Goal: Task Accomplishment & Management: Use online tool/utility

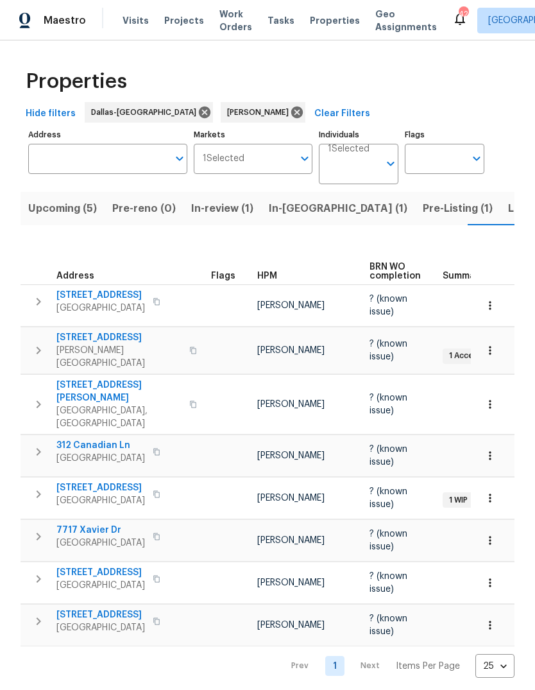
scroll to position [0, 17]
click at [492, 206] on span "Listed (19)" at bounding box center [518, 209] width 53 height 18
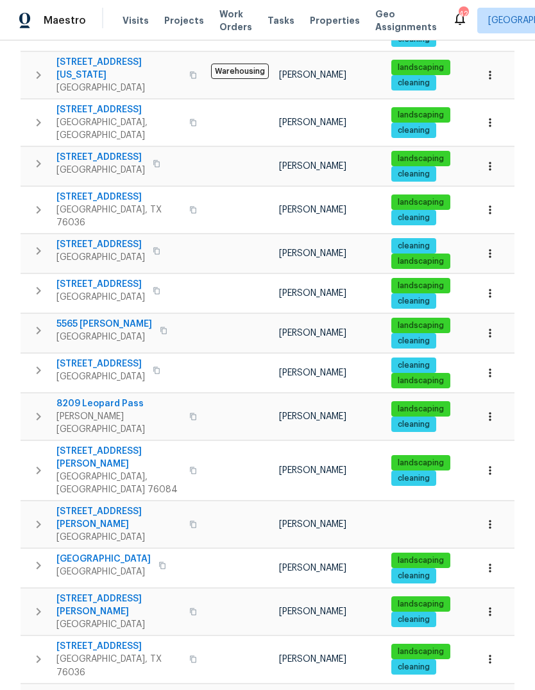
scroll to position [359, 0]
click at [126, 592] on span "[STREET_ADDRESS][PERSON_NAME]" at bounding box center [118, 605] width 125 height 26
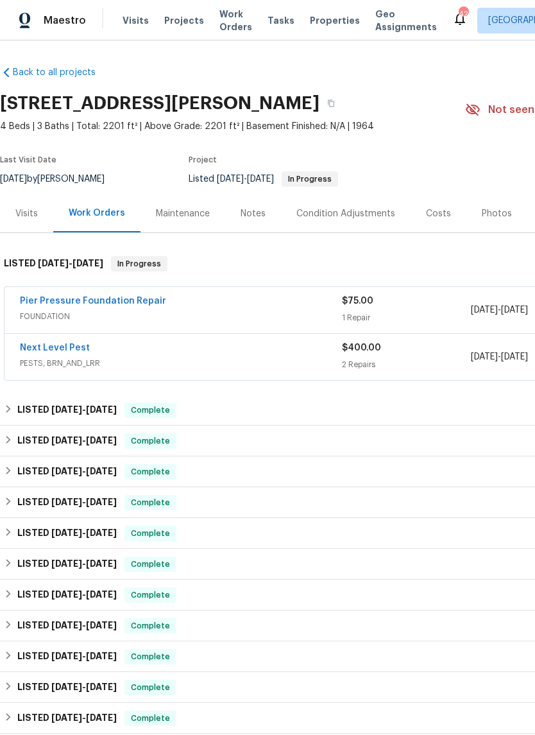
click at [114, 302] on link "Pier Pressure Foundation Repair" at bounding box center [93, 300] width 146 height 9
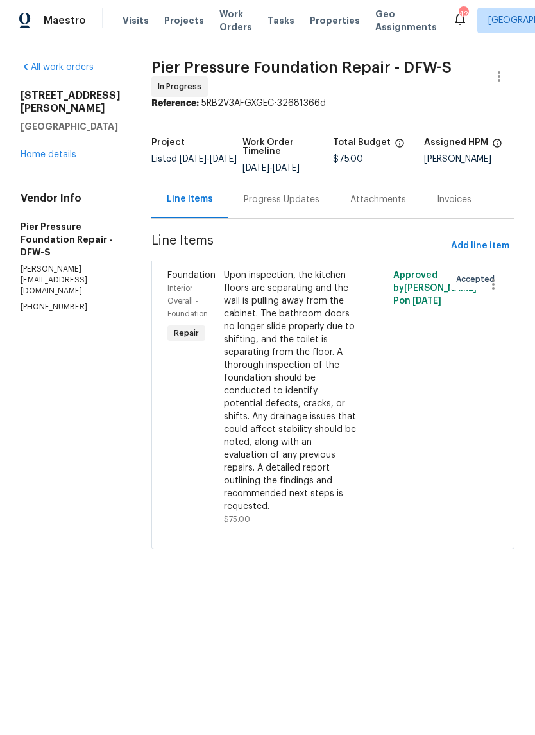
click at [50, 159] on link "Home details" at bounding box center [49, 154] width 56 height 9
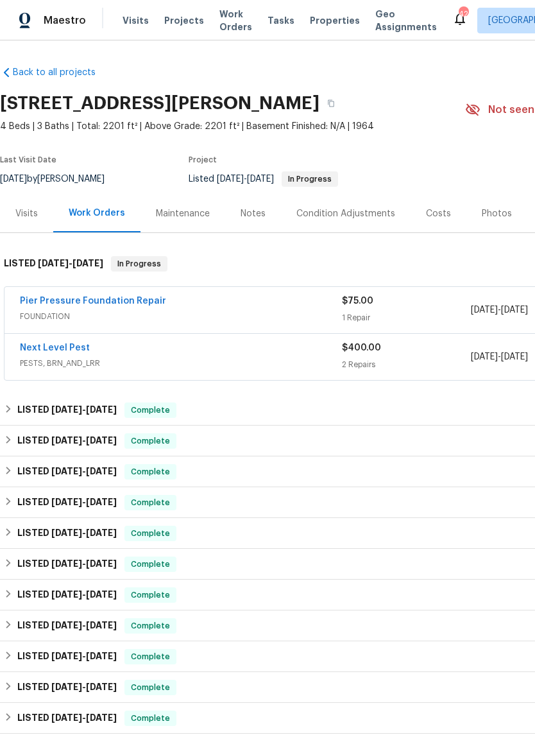
click at [69, 343] on link "Next Level Pest" at bounding box center [55, 347] width 70 height 9
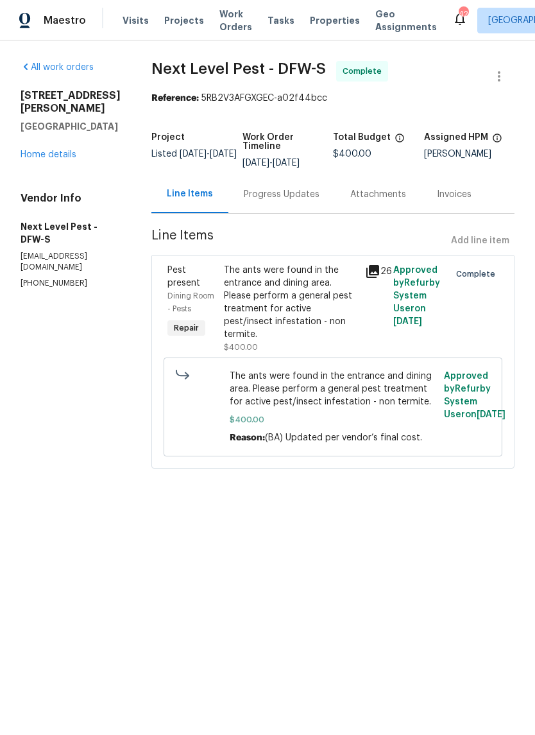
click at [60, 157] on link "Home details" at bounding box center [49, 154] width 56 height 9
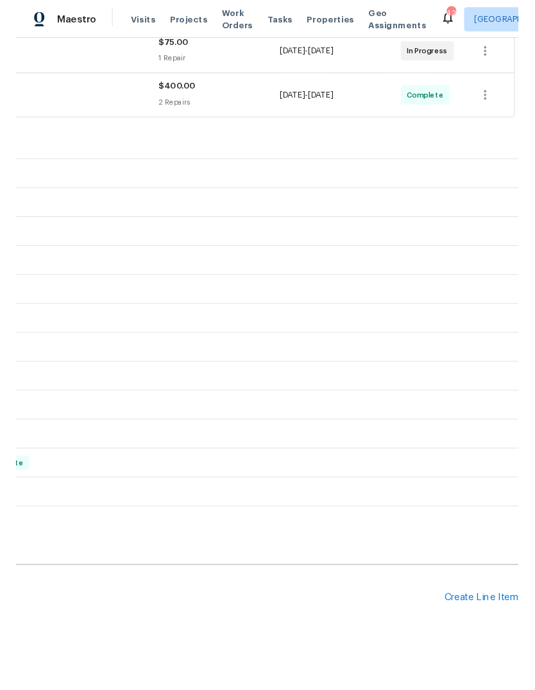
scroll to position [255, 190]
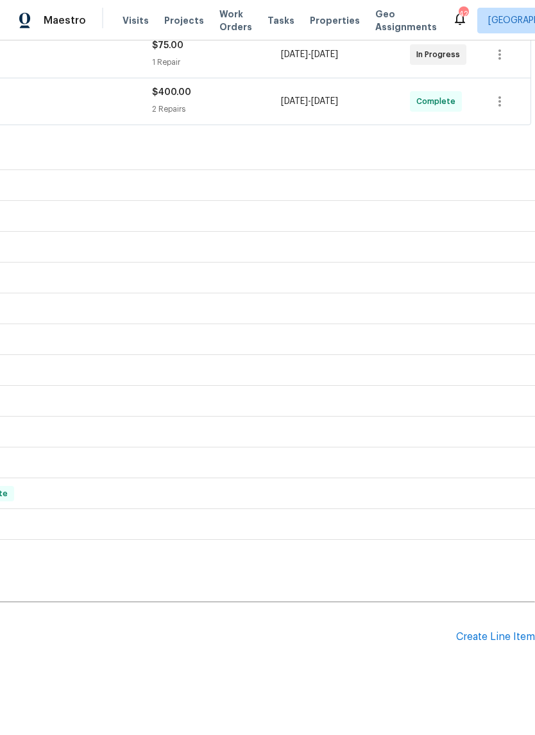
click at [487, 634] on div "Create Line Item" at bounding box center [495, 637] width 79 height 12
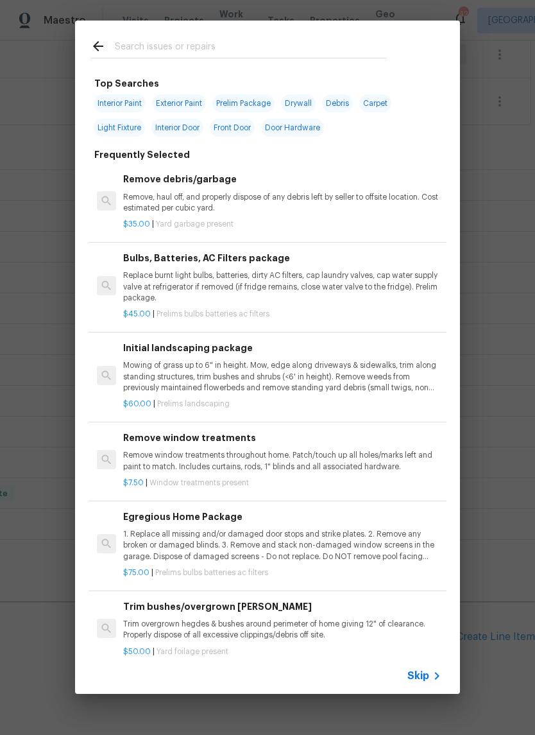
click at [420, 681] on span "Skip" at bounding box center [418, 675] width 22 height 13
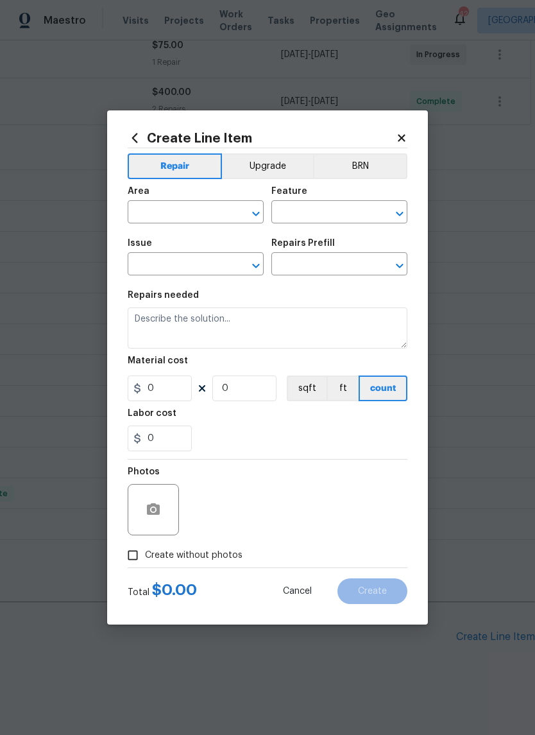
click at [191, 205] on input "text" at bounding box center [178, 213] width 100 height 20
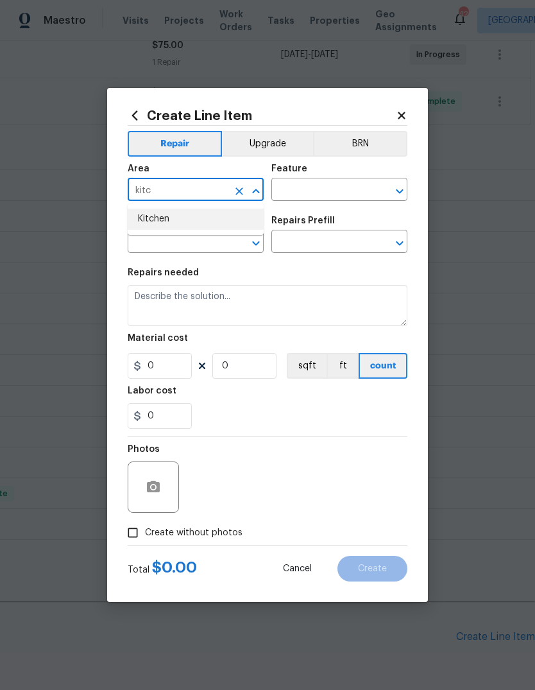
click at [180, 219] on li "Kitchen" at bounding box center [196, 219] width 136 height 21
type input "Kitchen"
click at [321, 194] on input "text" at bounding box center [321, 191] width 100 height 20
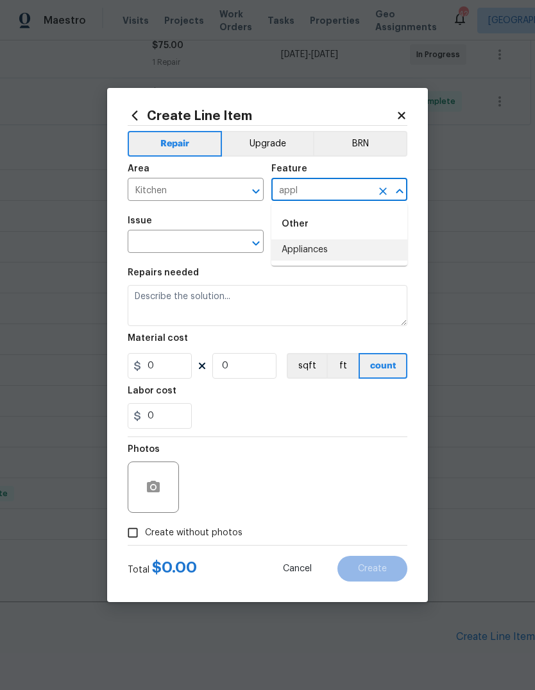
click at [314, 252] on li "Appliances" at bounding box center [339, 249] width 136 height 21
type input "Appliances"
click at [187, 241] on input "text" at bounding box center [178, 243] width 100 height 20
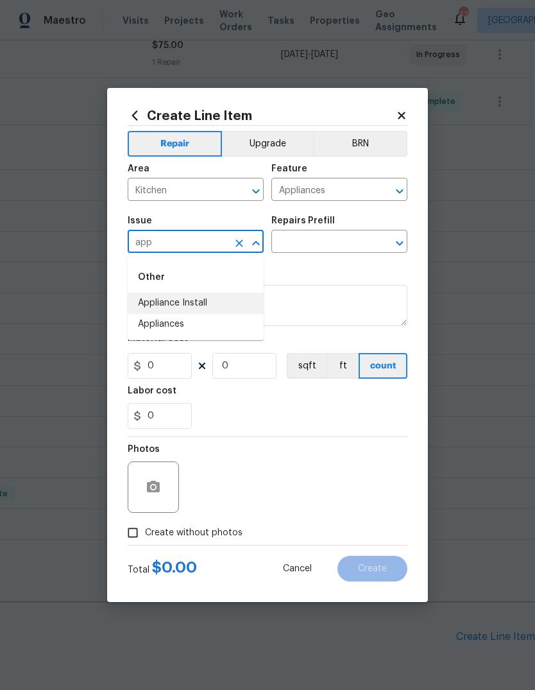
click at [201, 305] on li "Appliance Install" at bounding box center [196, 303] width 136 height 21
type input "Appliance Install"
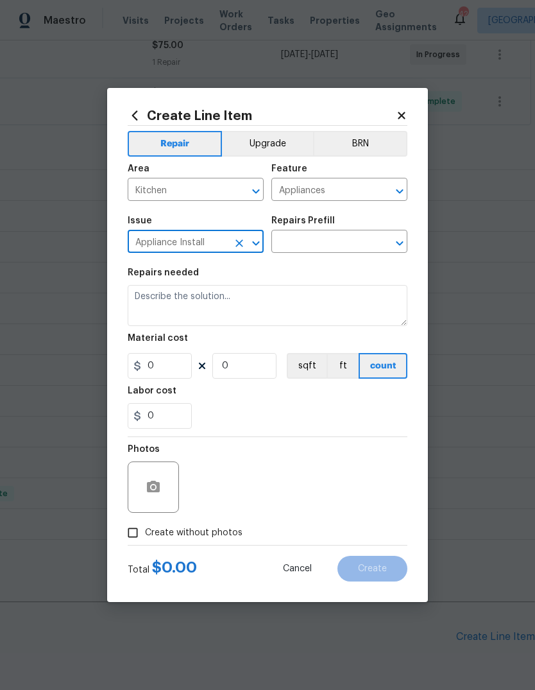
click at [337, 245] on input "text" at bounding box center [321, 243] width 100 height 20
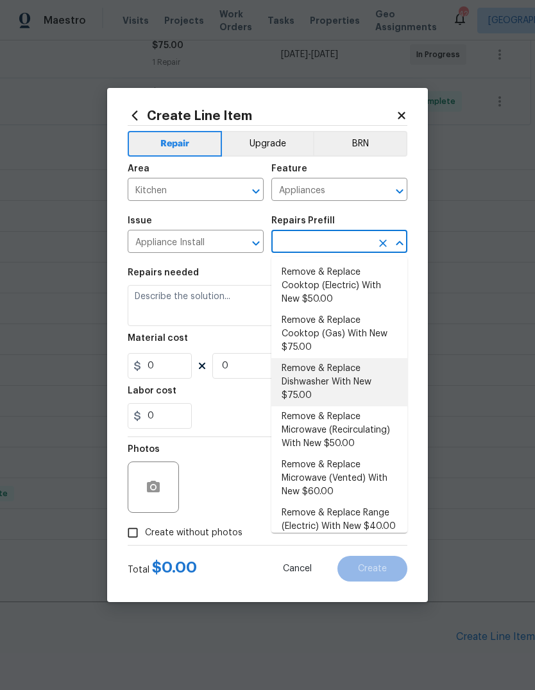
click at [327, 380] on li "Remove & Replace Dishwasher With New $75.00" at bounding box center [339, 382] width 136 height 48
type input "Remove & Replace Dishwasher With New $75.00"
type textarea "Remove the existing dishwasher and replace it with a new dishwasher provided by…"
type input "1"
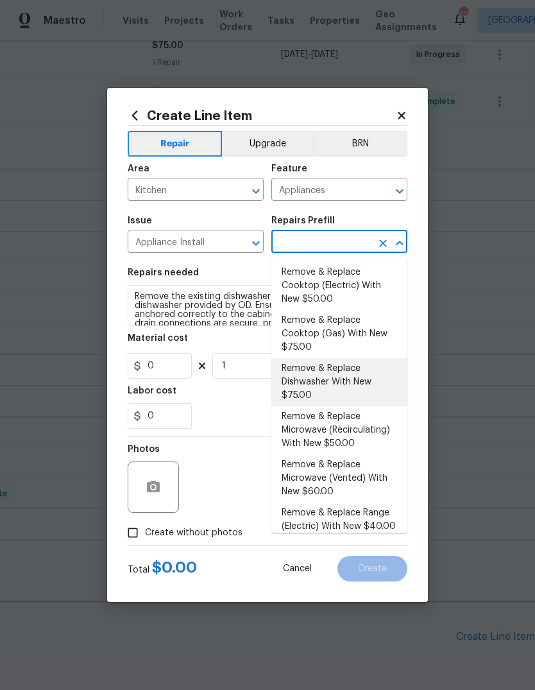
type input "Remove & Replace Dishwasher With New $75.00"
type input "75"
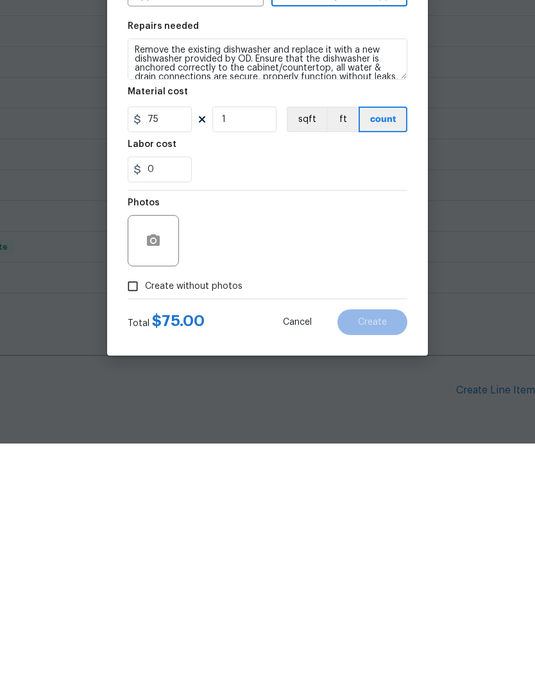
scroll to position [48, 0]
click at [137, 520] on input "Create without photos" at bounding box center [133, 532] width 24 height 24
checkbox input "true"
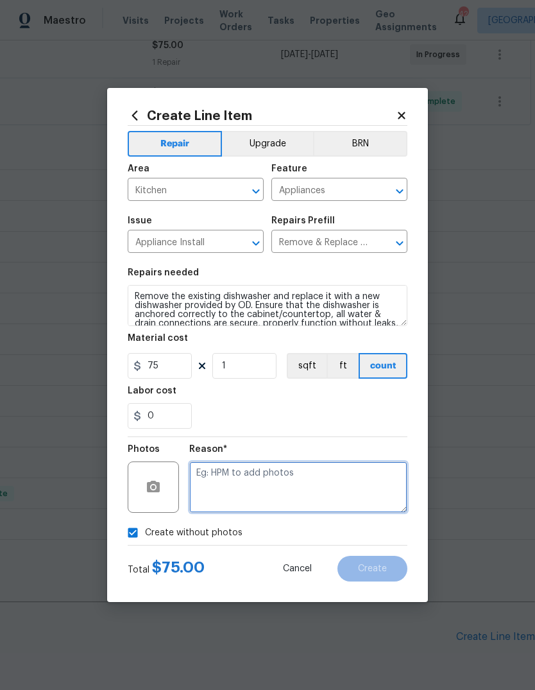
click at [257, 474] on textarea at bounding box center [298, 486] width 218 height 51
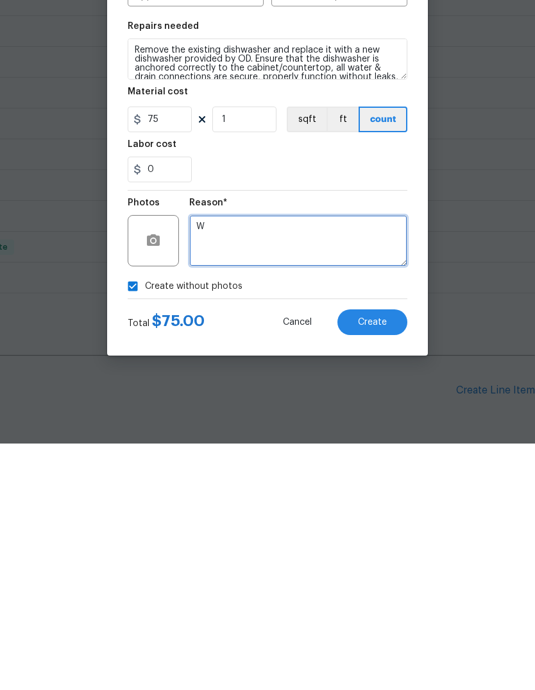
type textarea "W"
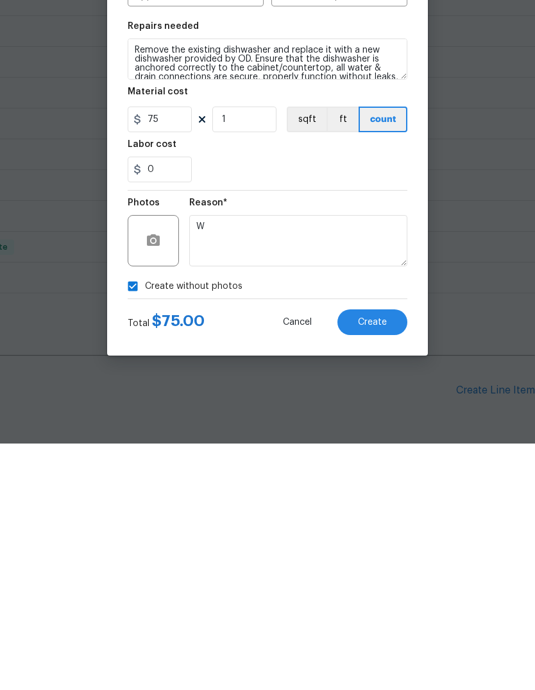
click at [378, 564] on span "Create" at bounding box center [372, 569] width 29 height 10
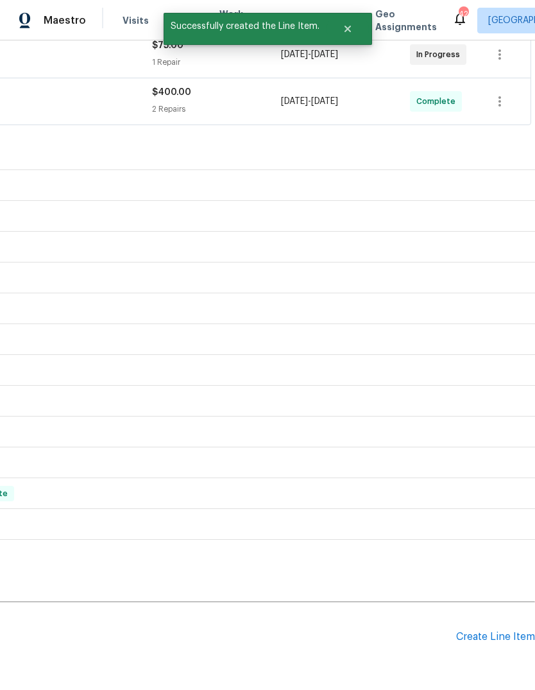
click at [490, 631] on div "Create Line Item" at bounding box center [495, 637] width 79 height 12
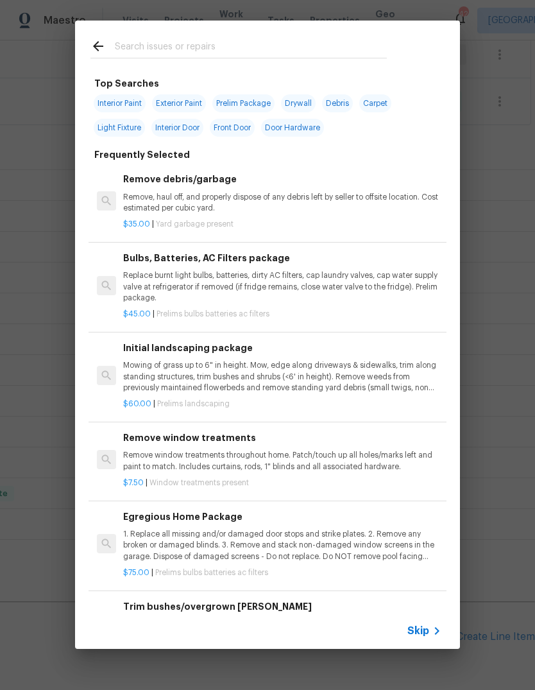
click at [429, 627] on span "Skip" at bounding box center [418, 630] width 22 height 13
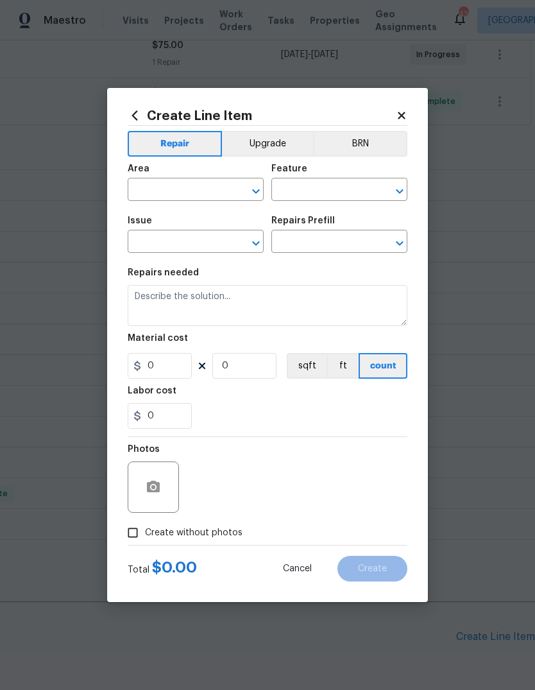
click at [187, 194] on input "text" at bounding box center [178, 191] width 100 height 20
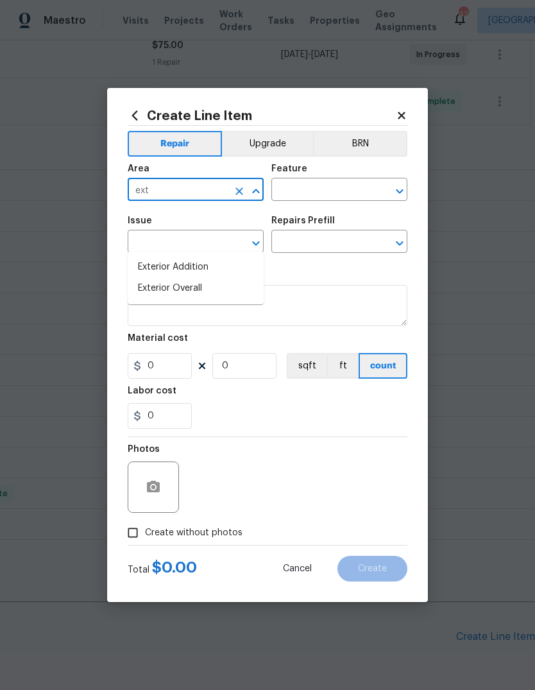
click at [189, 278] on li "Exterior Overall" at bounding box center [196, 288] width 136 height 21
type input "Exterior Overall"
click at [309, 192] on input "text" at bounding box center [321, 191] width 100 height 20
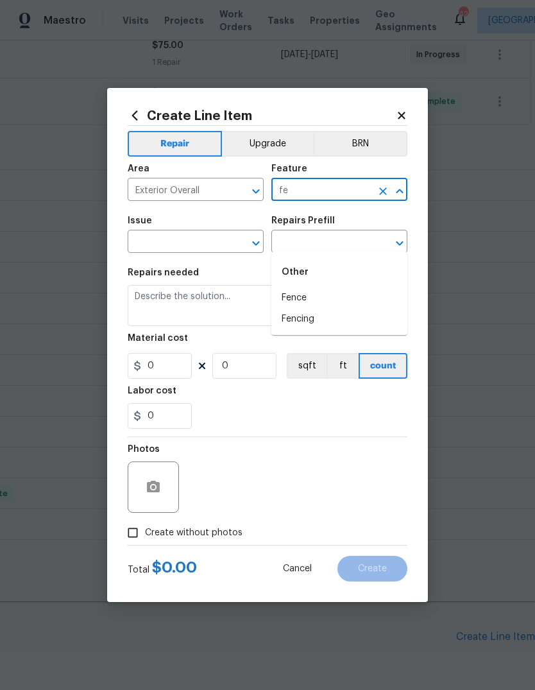
click at [320, 309] on li "Fencing" at bounding box center [339, 319] width 136 height 21
type input "Fencing"
click at [205, 243] on input "text" at bounding box center [178, 243] width 100 height 20
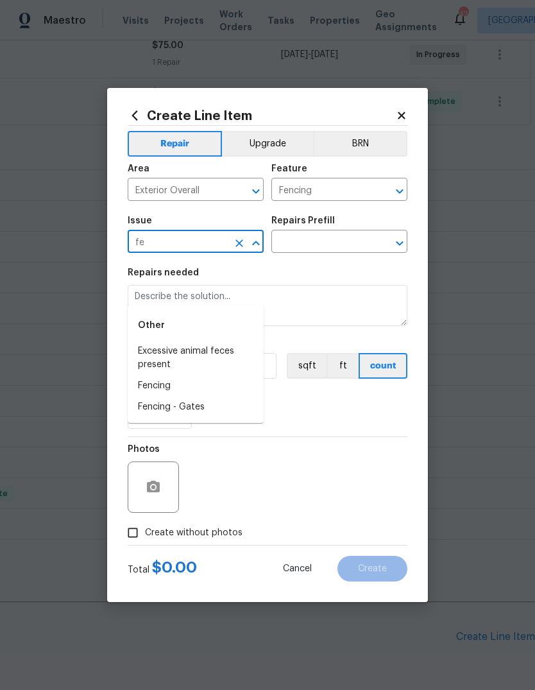
click at [198, 375] on li "Fencing" at bounding box center [196, 385] width 136 height 21
type input "Fencing"
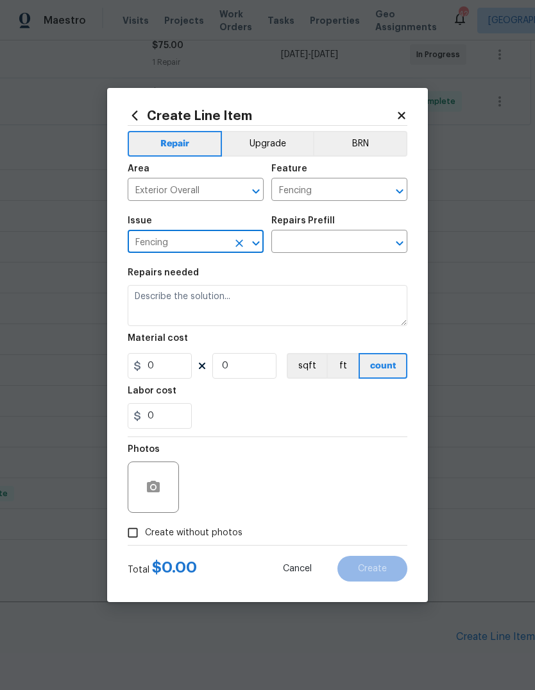
click at [343, 242] on input "text" at bounding box center [321, 243] width 100 height 20
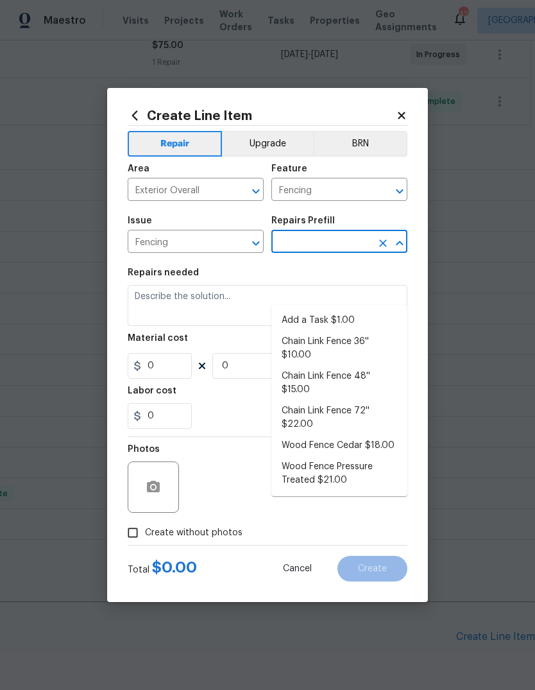
click at [335, 310] on li "Add a Task $1.00" at bounding box center [339, 320] width 136 height 21
type input "Add a Task $1.00"
type textarea "HPM to detail"
type input "1"
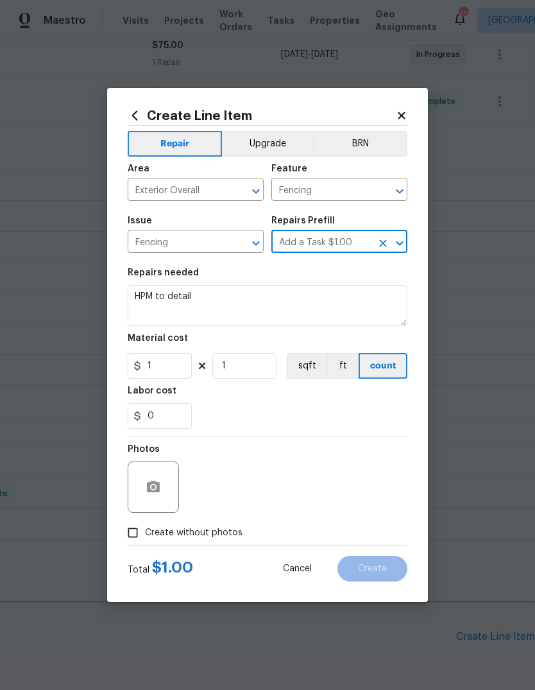
click at [226, 295] on textarea "HPM to detail" at bounding box center [268, 305] width 280 height 41
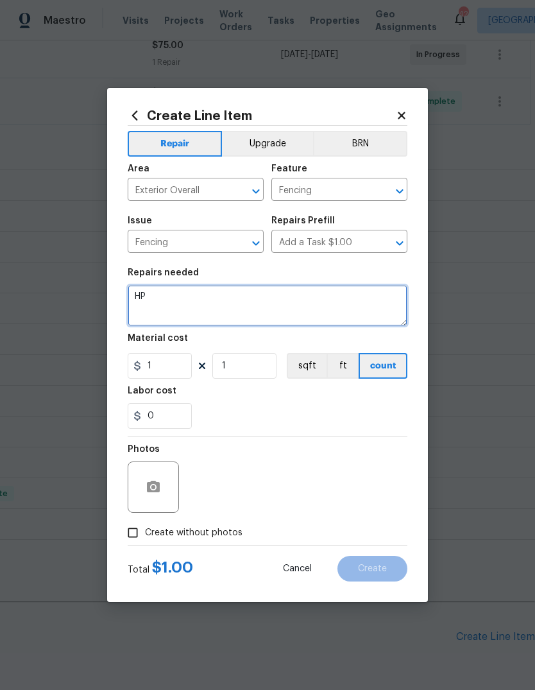
type textarea "H"
type textarea "Replace any damaged or missing pickets on back fence"
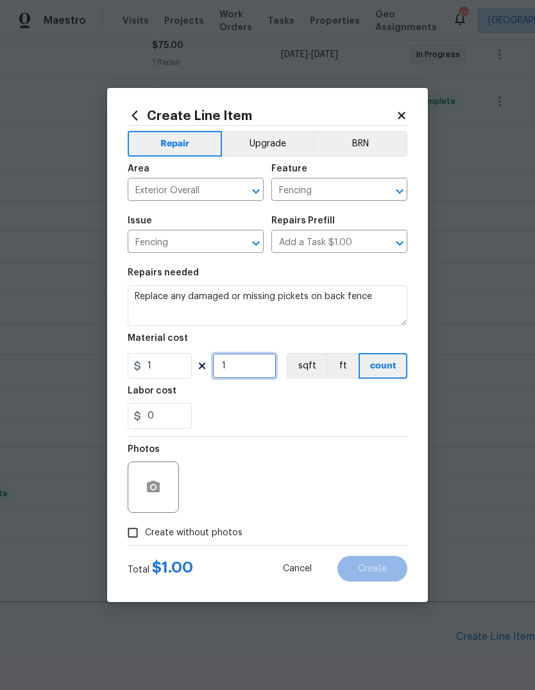
click at [247, 363] on input "1" at bounding box center [244, 366] width 64 height 26
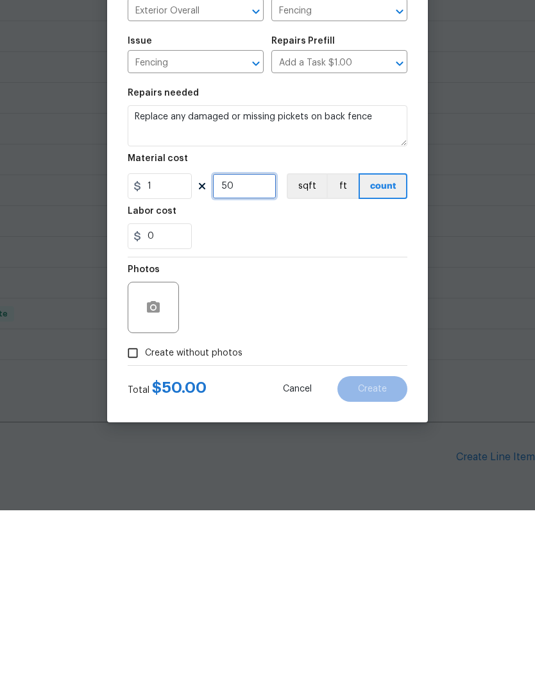
type input "50"
click at [166, 526] on span "Create without photos" at bounding box center [194, 532] width 98 height 13
click at [145, 520] on input "Create without photos" at bounding box center [133, 532] width 24 height 24
checkbox input "true"
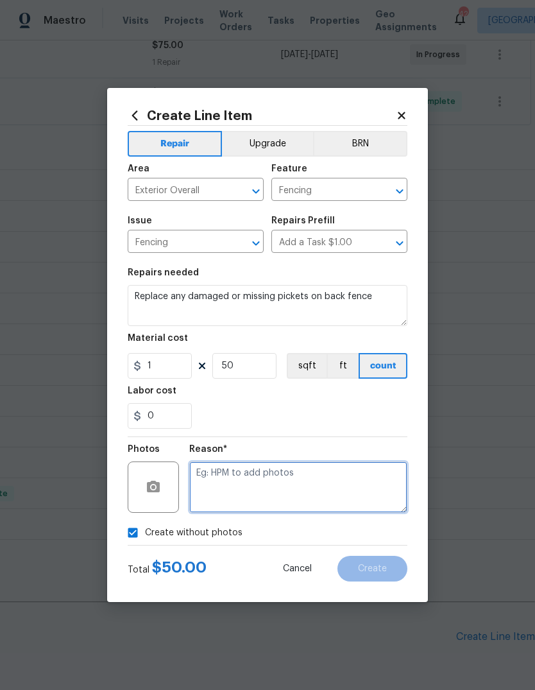
click at [261, 479] on textarea at bounding box center [298, 486] width 218 height 51
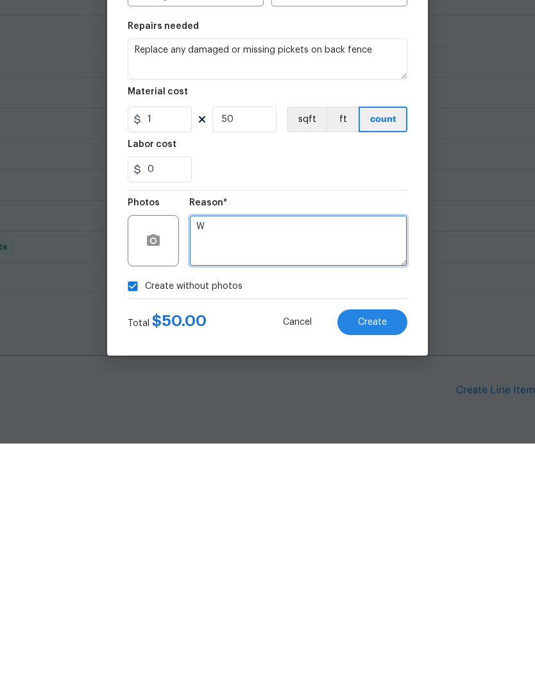
type textarea "W"
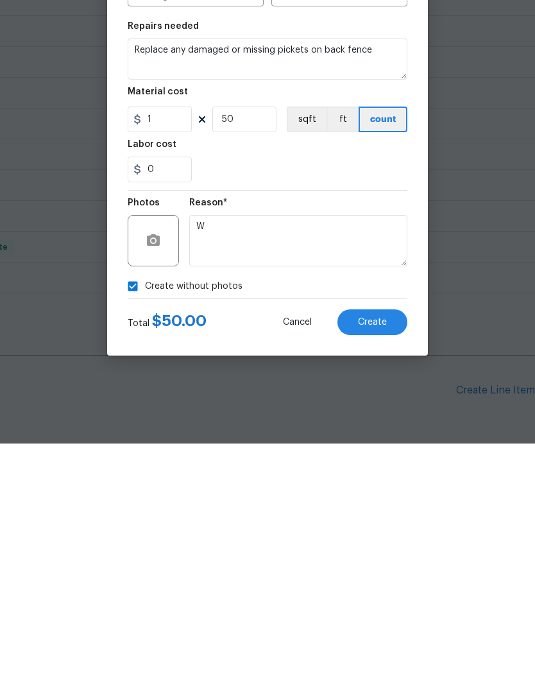
click at [382, 564] on span "Create" at bounding box center [372, 569] width 29 height 10
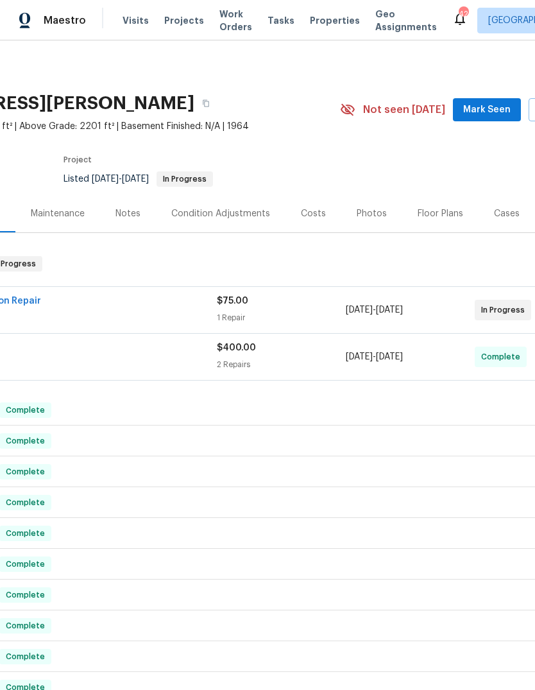
scroll to position [0, 124]
click at [210, 99] on icon "button" at bounding box center [207, 103] width 8 height 8
click at [218, 92] on button "button" at bounding box center [206, 103] width 23 height 23
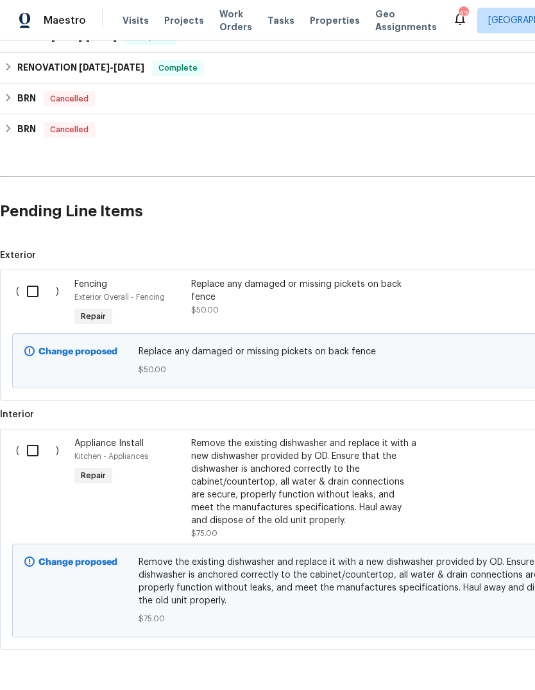
scroll to position [680, 0]
click at [40, 438] on input "checkbox" at bounding box center [37, 451] width 37 height 27
checkbox input "true"
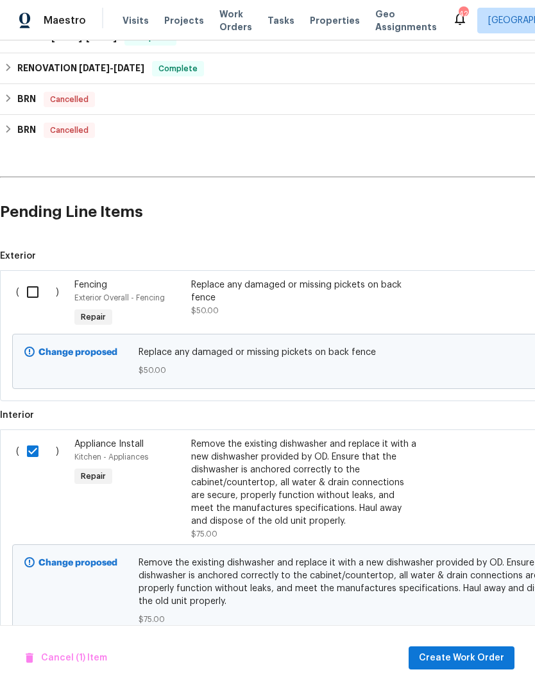
click at [40, 278] on input "checkbox" at bounding box center [37, 291] width 37 height 27
checkbox input "true"
click at [480, 651] on span "Create Work Order" at bounding box center [461, 658] width 85 height 16
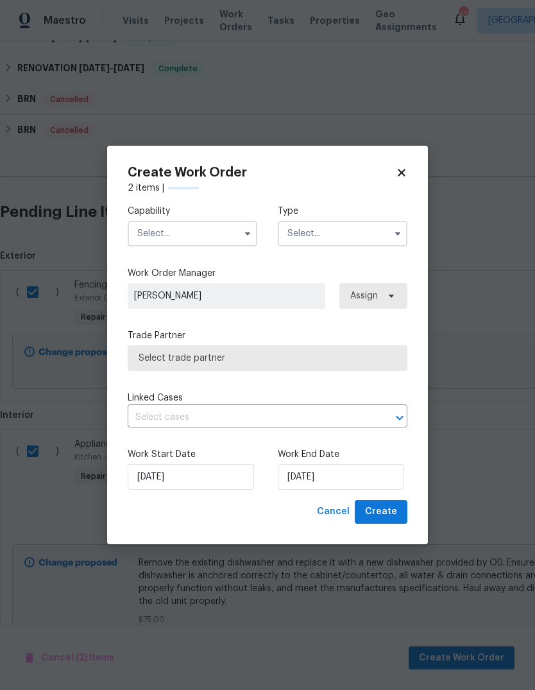
checkbox input "false"
click at [192, 234] on input "text" at bounding box center [193, 234] width 130 height 26
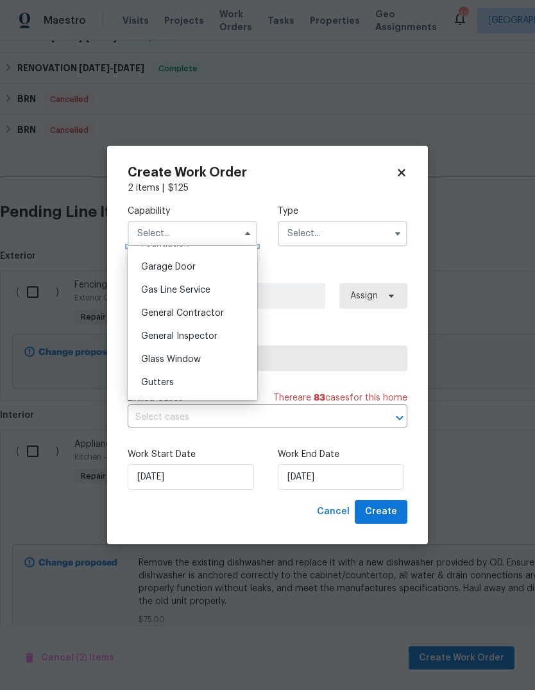
scroll to position [554, 0]
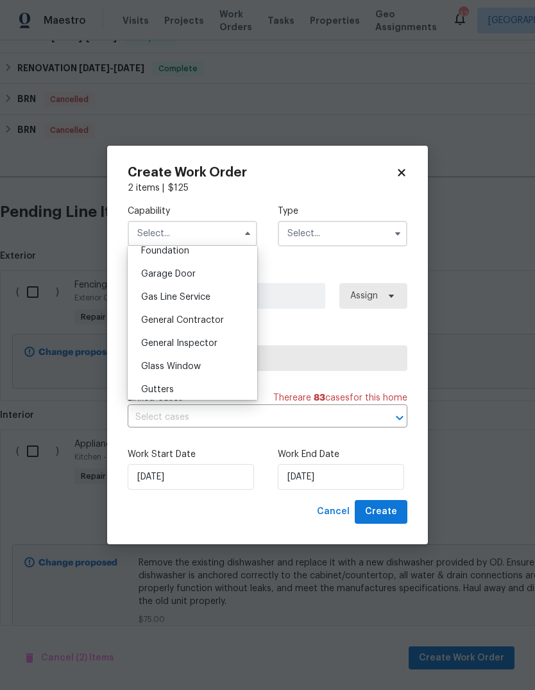
click at [200, 320] on span "General Contractor" at bounding box center [182, 320] width 83 height 9
type input "General Contractor"
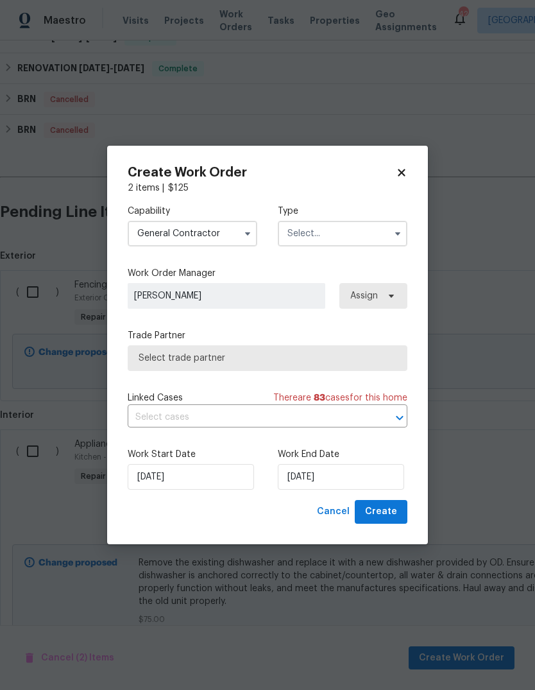
click at [327, 230] on input "text" at bounding box center [343, 234] width 130 height 26
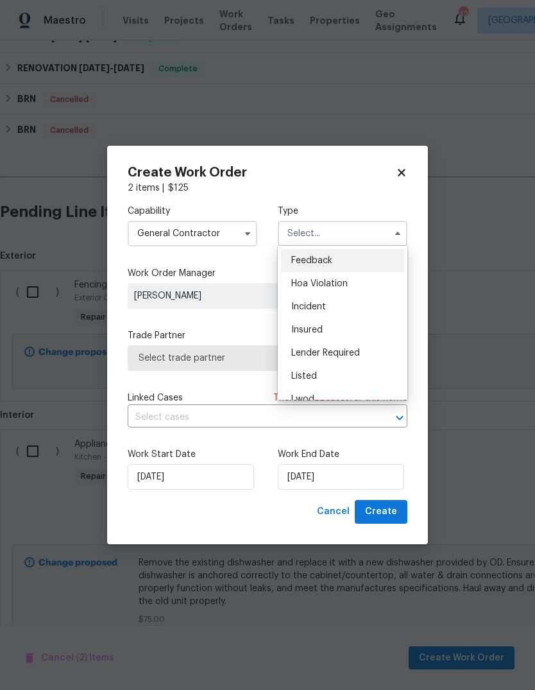
click at [332, 370] on div "Listed" at bounding box center [342, 375] width 123 height 23
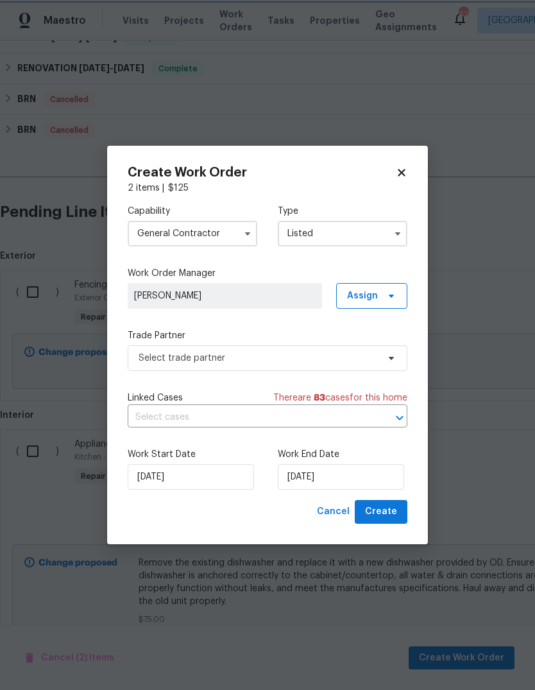
type input "Listed"
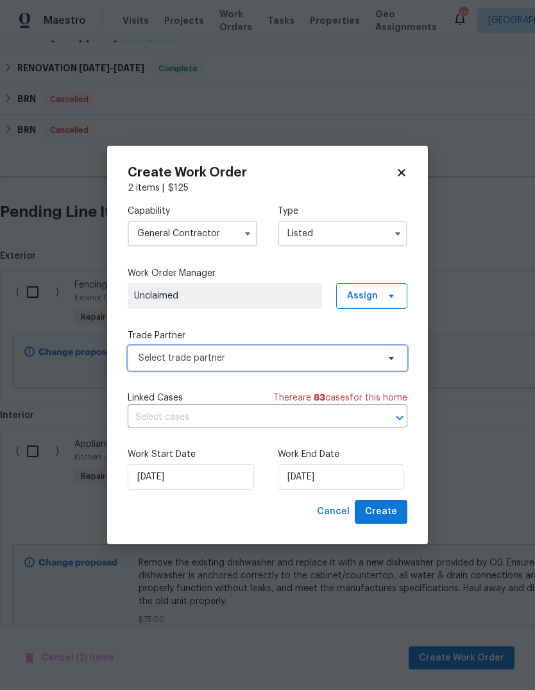
click at [231, 352] on span "Select trade partner" at bounding box center [258, 358] width 239 height 13
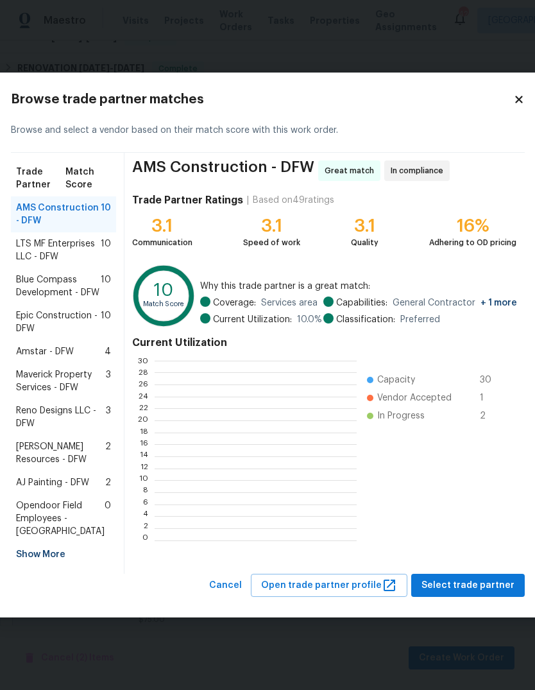
scroll to position [1, 1]
click at [46, 237] on span "LTS MF Enterprises LLC - DFW" at bounding box center [58, 250] width 85 height 26
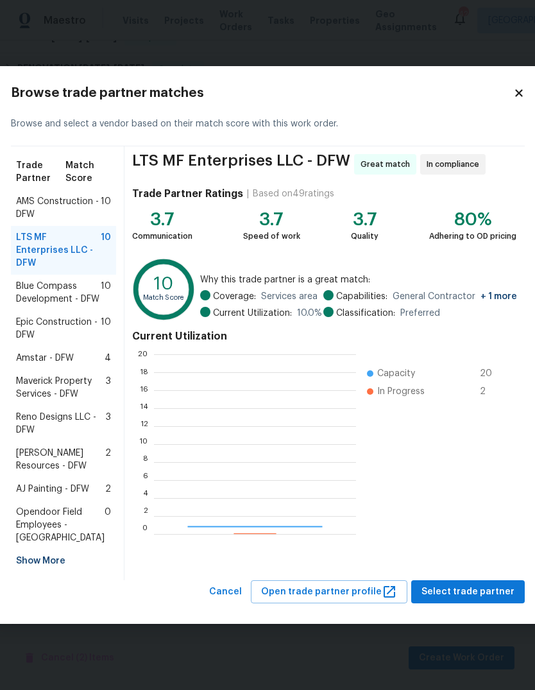
scroll to position [180, 202]
click at [456, 600] on span "Select trade partner" at bounding box center [468, 592] width 93 height 16
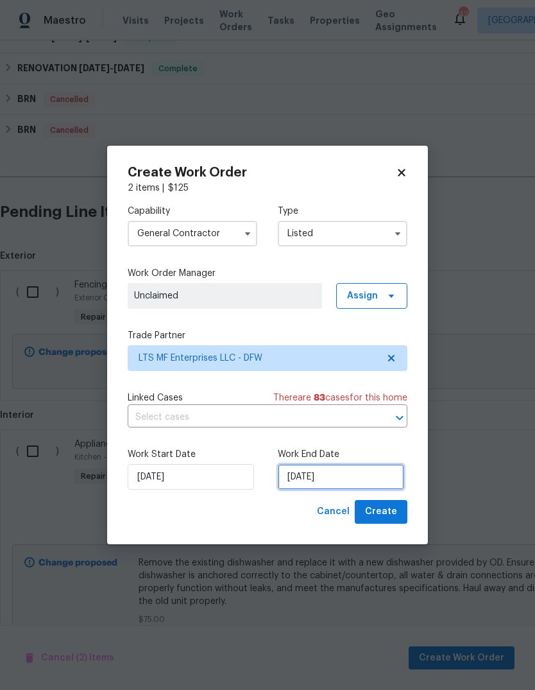
click at [334, 479] on input "[DATE]" at bounding box center [341, 477] width 126 height 26
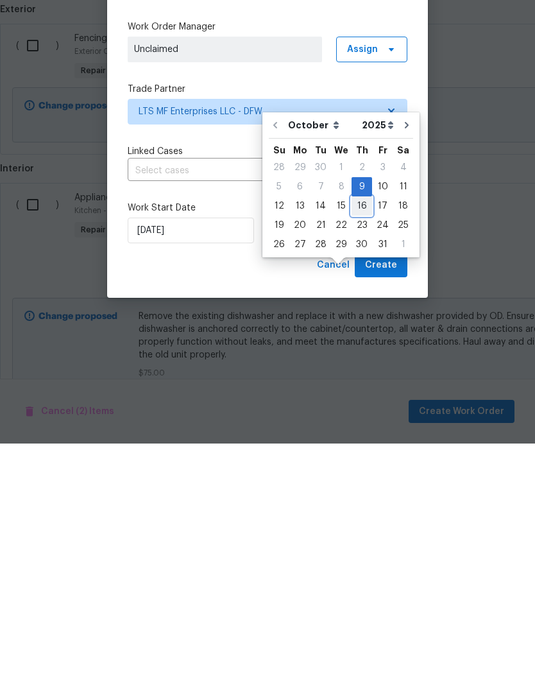
click at [364, 443] on div "16" at bounding box center [362, 452] width 21 height 18
type input "[DATE]"
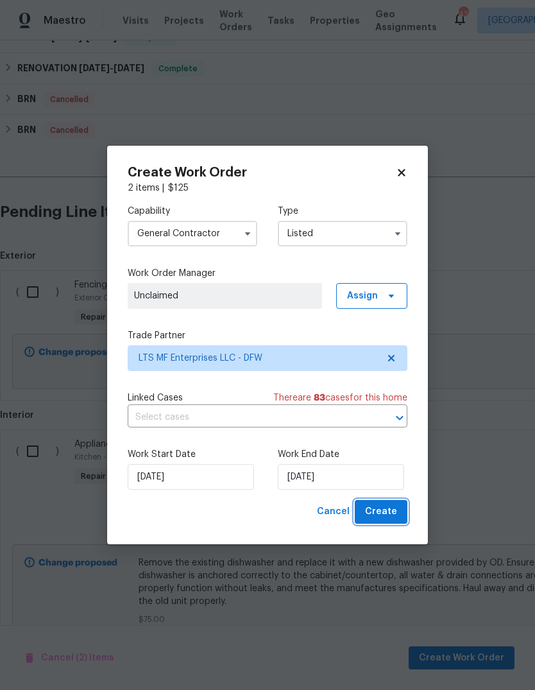
click at [388, 508] on span "Create" at bounding box center [381, 512] width 32 height 16
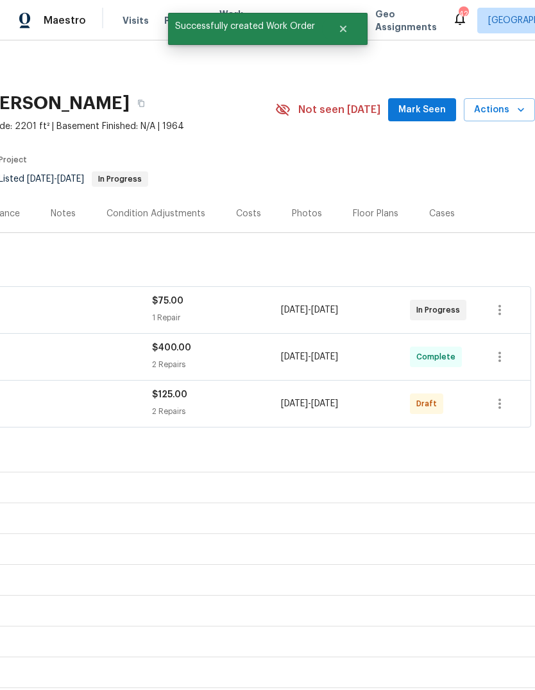
scroll to position [0, 190]
